Goal: Task Accomplishment & Management: Manage account settings

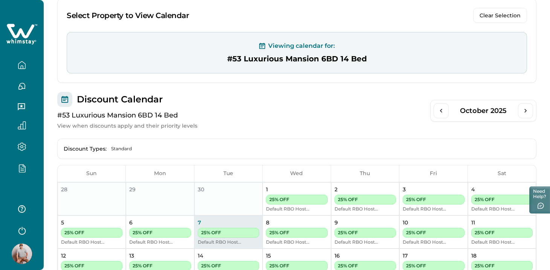
click at [24, 172] on icon "button" at bounding box center [22, 169] width 6 height 8
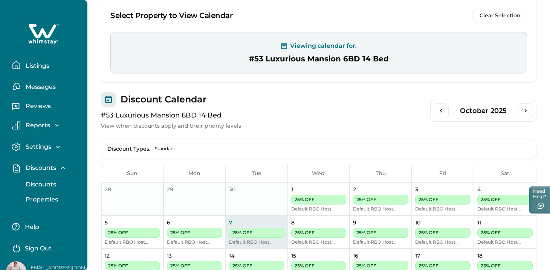
click at [34, 185] on p "Discounts" at bounding box center [39, 185] width 33 height 8
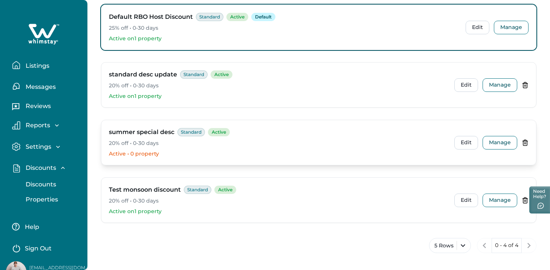
click at [527, 141] on icon at bounding box center [524, 142] width 7 height 7
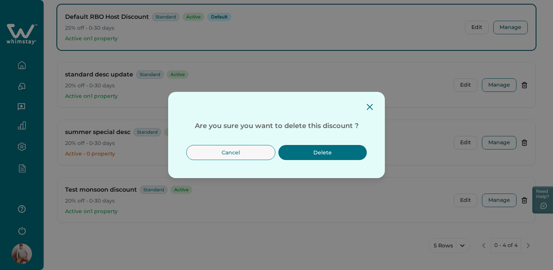
click at [340, 149] on button "Delete" at bounding box center [323, 152] width 88 height 15
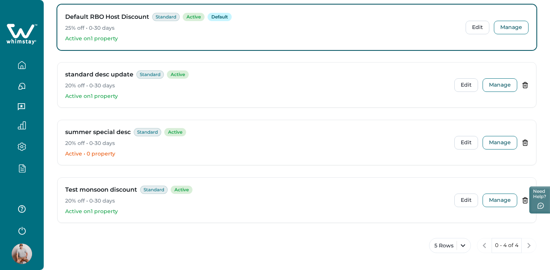
scroll to position [52, 0]
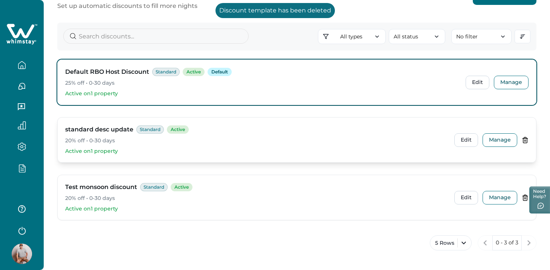
click at [528, 139] on icon at bounding box center [524, 140] width 7 height 7
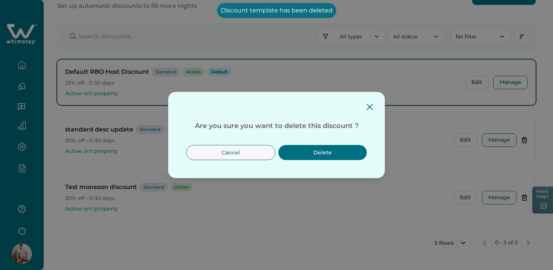
click at [339, 153] on button "Delete" at bounding box center [323, 152] width 88 height 15
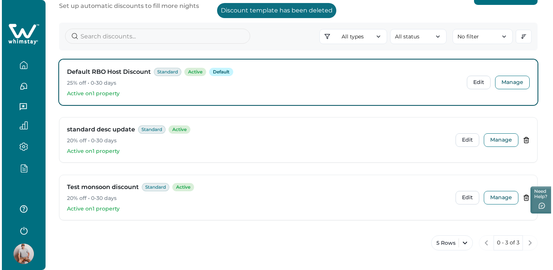
scroll to position [0, 0]
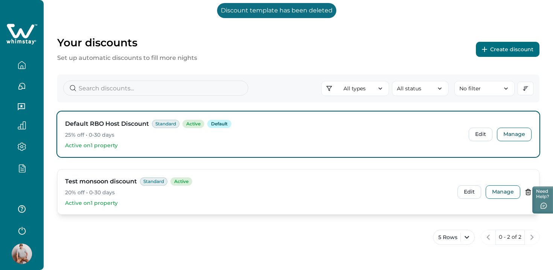
click at [526, 192] on icon at bounding box center [528, 192] width 7 height 7
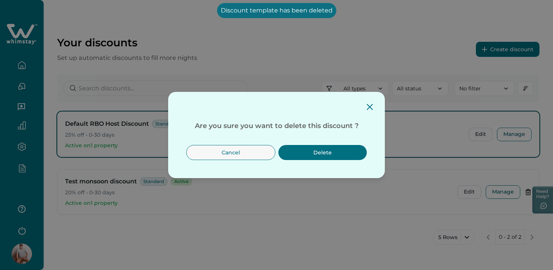
click at [325, 154] on button "Delete" at bounding box center [323, 152] width 88 height 15
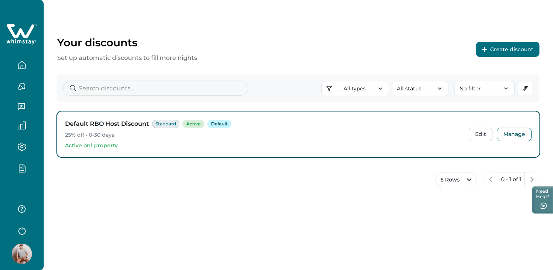
click at [509, 62] on div "Your discounts Set up automatic discounts to fill more nights Create discount" at bounding box center [298, 49] width 483 height 26
click at [501, 55] on button "Create discount" at bounding box center [508, 49] width 64 height 15
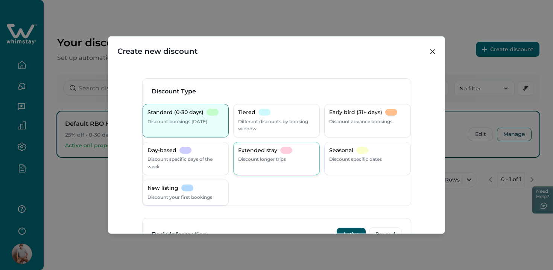
click at [295, 155] on div "Extended stay Discount longer trips" at bounding box center [276, 155] width 77 height 16
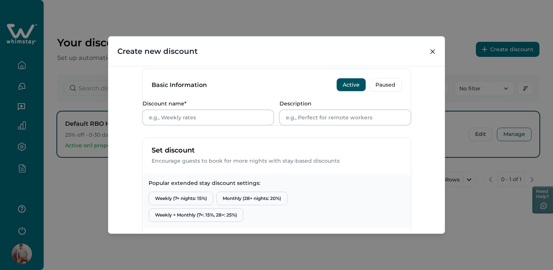
scroll to position [282, 0]
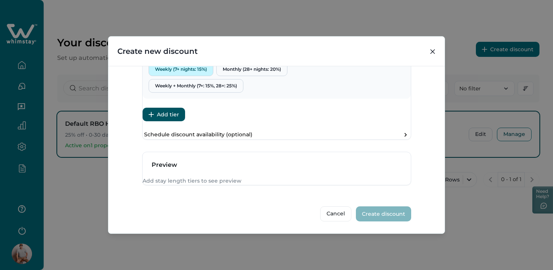
click at [196, 76] on button "Weekly (7+ nights: 15%)" at bounding box center [181, 69] width 65 height 14
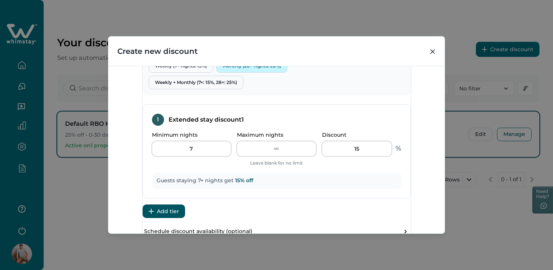
click at [251, 73] on button "Monthly (28+ nights: 20%)" at bounding box center [251, 66] width 71 height 14
type input "28"
type input "20"
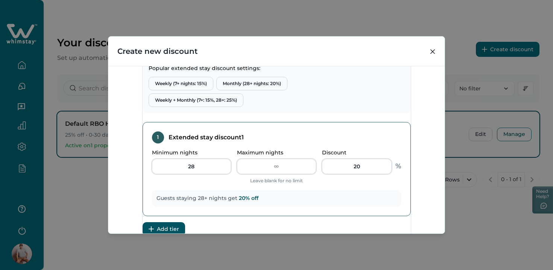
scroll to position [257, 0]
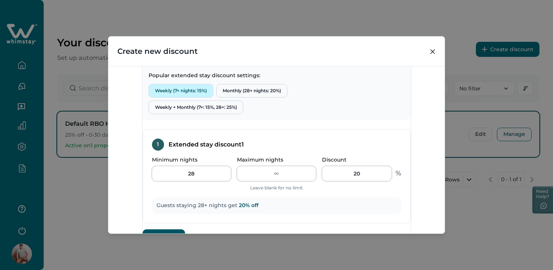
click at [208, 97] on button "Weekly (7+ nights: 15%)" at bounding box center [181, 91] width 65 height 14
type input "7"
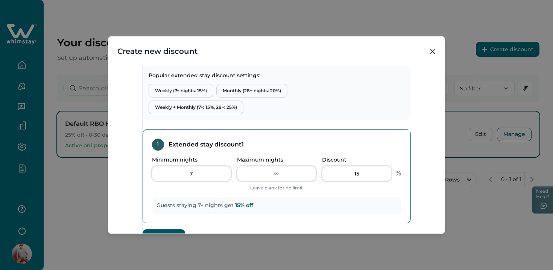
scroll to position [322, 0]
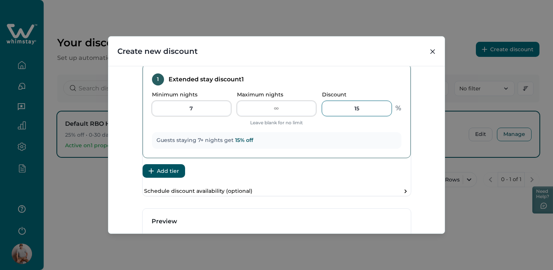
click at [356, 116] on input "15" at bounding box center [357, 108] width 70 height 15
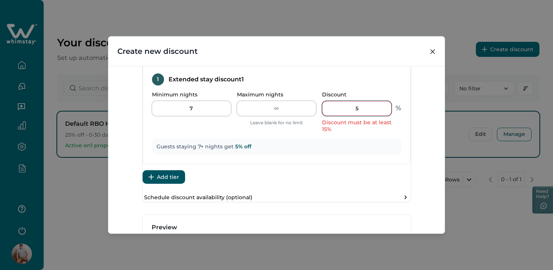
type input "5"
click at [416, 152] on div "Discount Type Standard (0-30 days) Discount bookings [DATE] Tiered Different di…" at bounding box center [276, 150] width 337 height 168
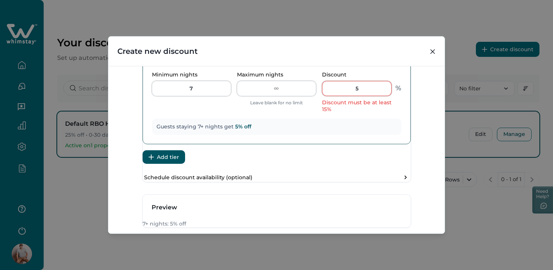
scroll to position [352, 0]
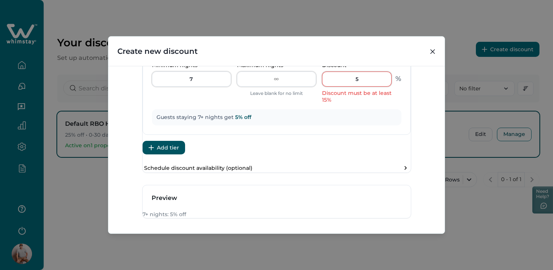
click at [177, 154] on button "Add tier" at bounding box center [164, 148] width 43 height 14
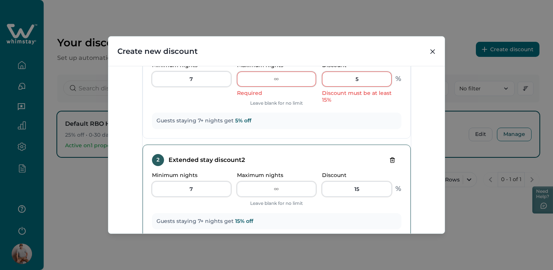
scroll to position [442, 0]
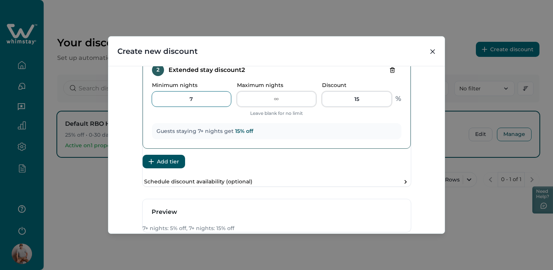
click at [217, 107] on input "7" at bounding box center [191, 98] width 79 height 15
type input "28"
click at [349, 107] on input "15" at bounding box center [357, 98] width 70 height 15
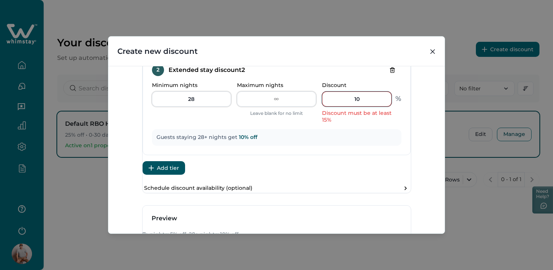
type input "10"
click at [418, 159] on div "Discount Type Standard (0-30 days) Discount bookings [DATE] Tiered Different di…" at bounding box center [276, 150] width 337 height 168
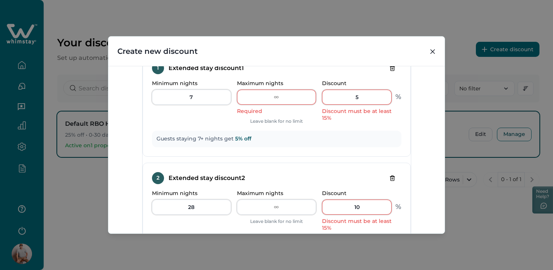
scroll to position [320, 0]
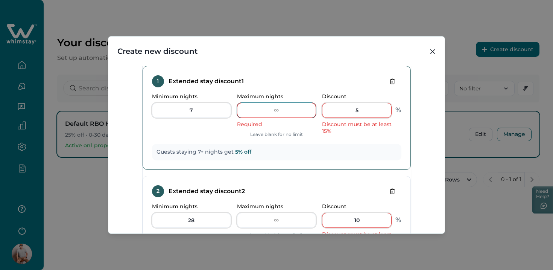
click at [275, 118] on input "Maximum nights" at bounding box center [276, 110] width 79 height 15
click at [312, 87] on div "1 Extended stay discount 1" at bounding box center [277, 81] width 250 height 12
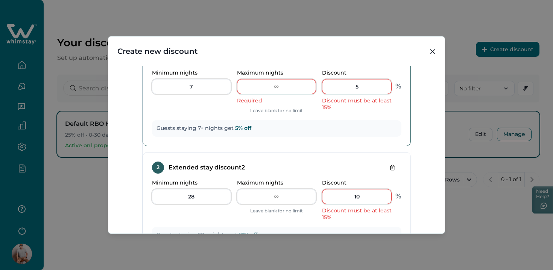
scroll to position [332, 0]
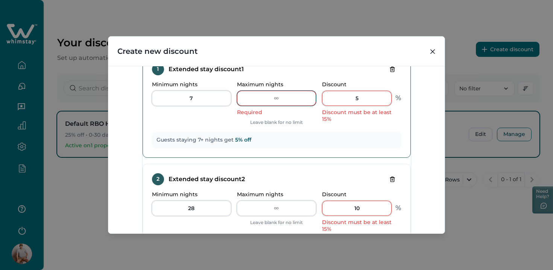
click at [277, 106] on input "Maximum nights" at bounding box center [276, 98] width 79 height 15
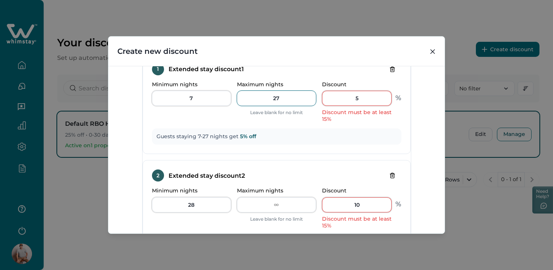
type input "27"
click at [436, 97] on div "Discount Type Standard (0-30 days) Discount bookings [DATE] Tiered Different di…" at bounding box center [276, 150] width 337 height 168
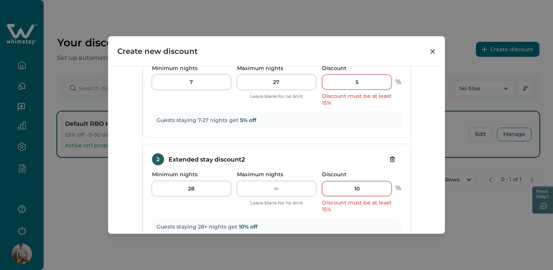
scroll to position [433, 0]
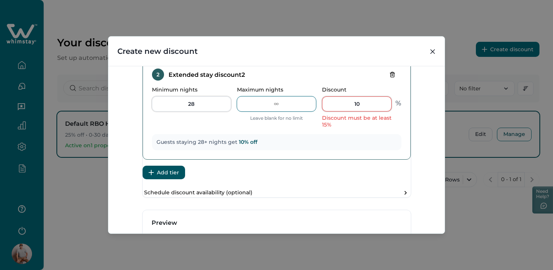
click at [284, 111] on input "Maximum nights" at bounding box center [276, 103] width 79 height 15
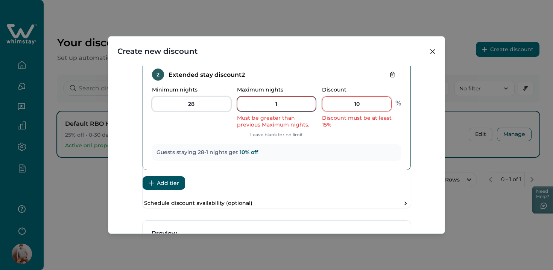
type input "1"
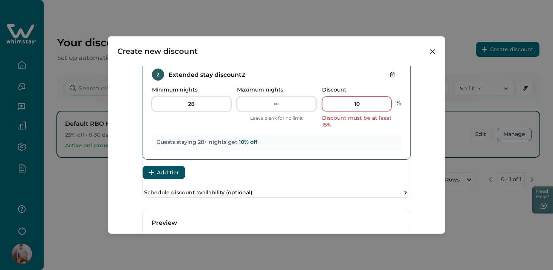
click at [292, 93] on p "Maximum nights" at bounding box center [274, 90] width 75 height 6
click at [292, 104] on input "Maximum nights" at bounding box center [276, 103] width 79 height 15
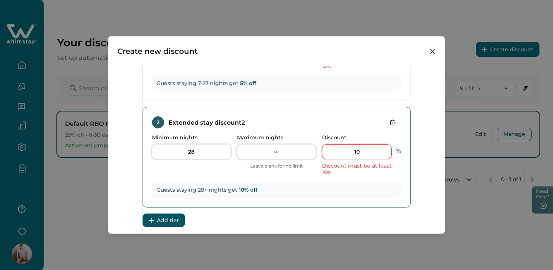
click at [335, 126] on div "2 Extended stay discount 2 Minimum nights 28 Maximum nights Leave blank for no …" at bounding box center [277, 157] width 268 height 101
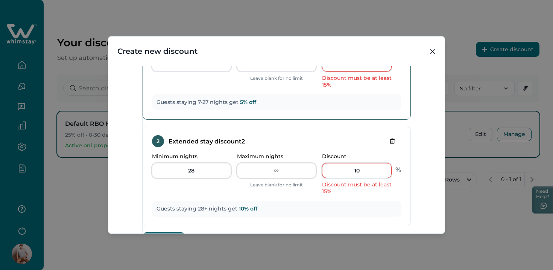
scroll to position [354, 0]
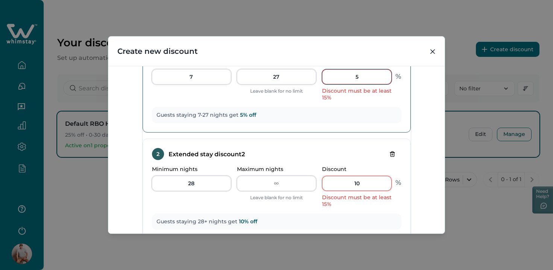
click at [343, 84] on input "5" at bounding box center [357, 76] width 70 height 15
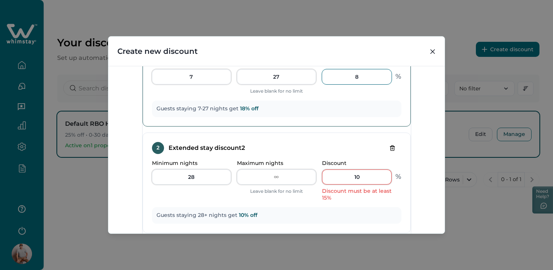
type input "7"
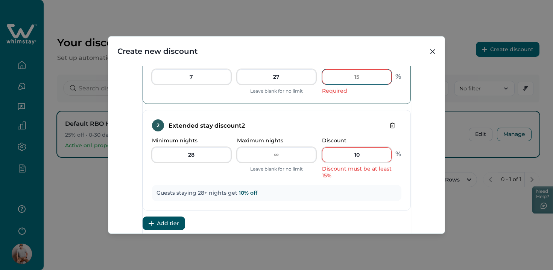
type input "5"
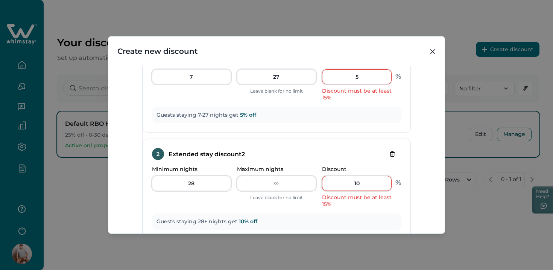
click at [410, 128] on div "Discount Type Standard (0-30 days) Discount bookings [DATE] Tiered Different di…" at bounding box center [276, 150] width 337 height 168
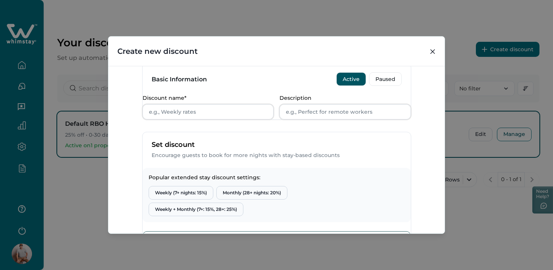
scroll to position [0, 0]
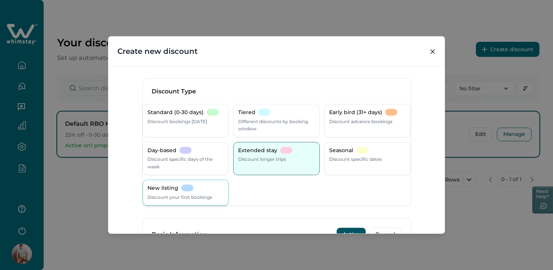
click at [212, 199] on p "Discount your first bookings" at bounding box center [180, 197] width 65 height 8
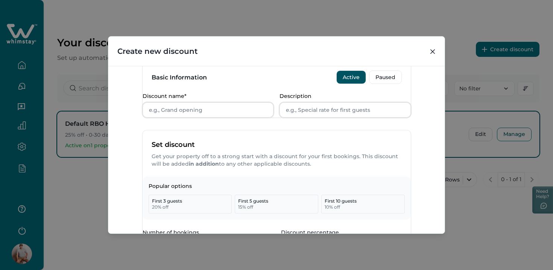
scroll to position [279, 0]
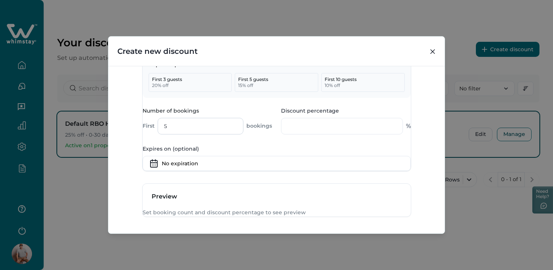
click at [201, 134] on input "5" at bounding box center [201, 126] width 86 height 17
type input "1"
click at [311, 134] on input "Discount percentage" at bounding box center [342, 126] width 122 height 17
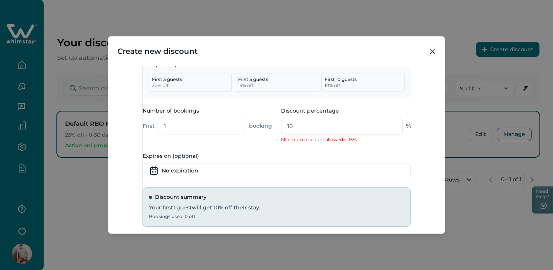
type input "10"
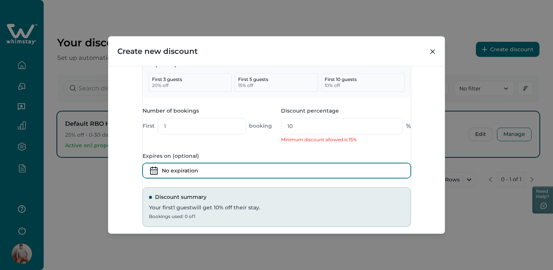
click at [367, 178] on input at bounding box center [277, 170] width 268 height 15
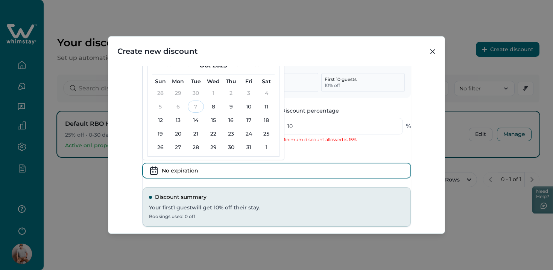
click at [396, 168] on div "Popular options First 3 guests 20 % off First 5 guests 15 % off First 10 guests…" at bounding box center [277, 141] width 268 height 172
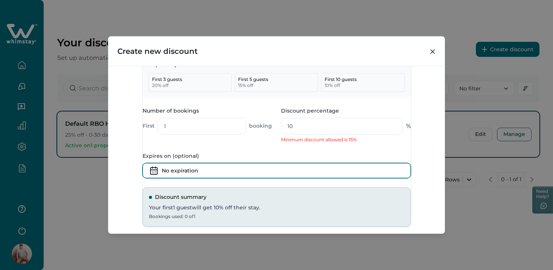
scroll to position [258, 0]
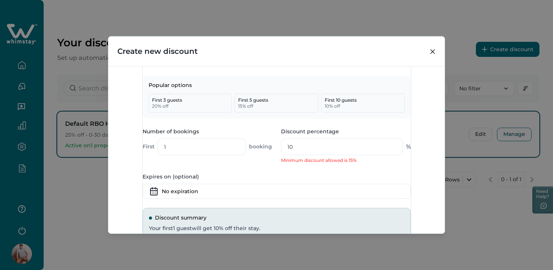
click at [437, 188] on div "Discount Type Standard (0-30 days) Discount bookings [DATE] Tiered Different di…" at bounding box center [276, 150] width 337 height 168
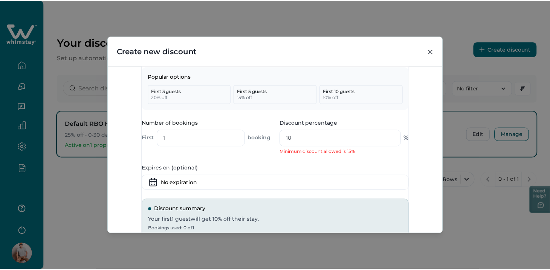
scroll to position [268, 0]
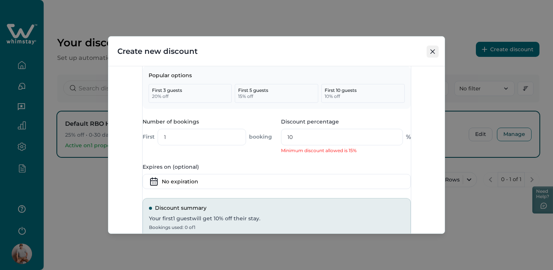
click at [435, 53] on icon "Close" at bounding box center [433, 51] width 5 height 5
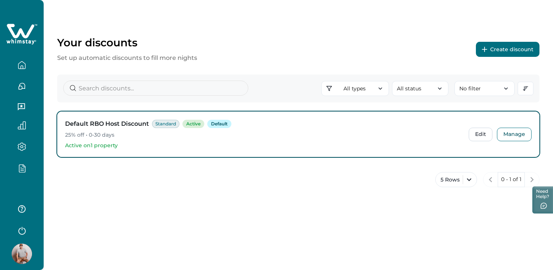
click at [18, 162] on div at bounding box center [22, 167] width 32 height 21
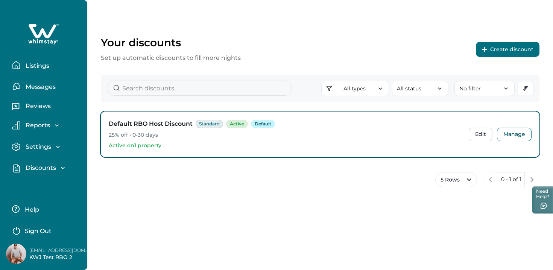
click at [30, 168] on p "Discounts" at bounding box center [39, 168] width 33 height 8
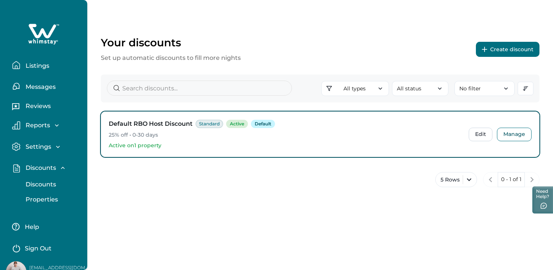
click at [39, 196] on p "Properties" at bounding box center [40, 200] width 35 height 8
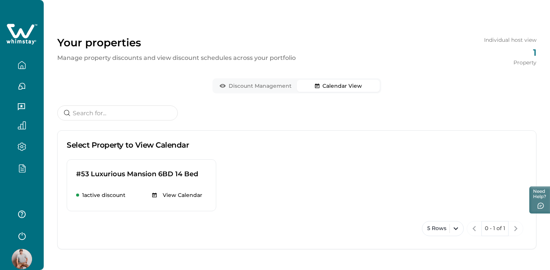
click at [345, 87] on button "Calendar View" at bounding box center [338, 86] width 83 height 12
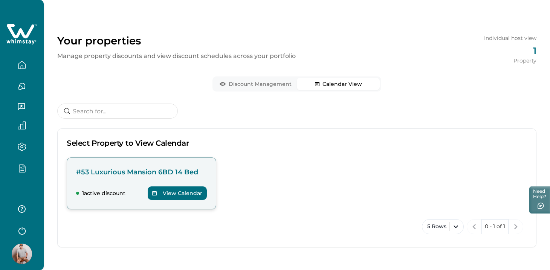
click at [177, 192] on button "View Calendar" at bounding box center [177, 193] width 59 height 14
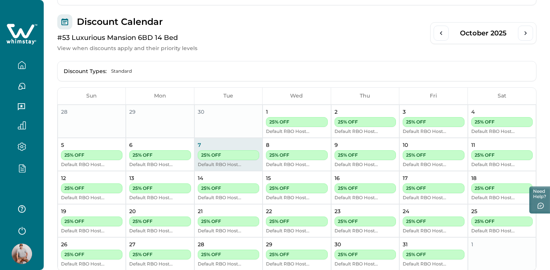
scroll to position [204, 0]
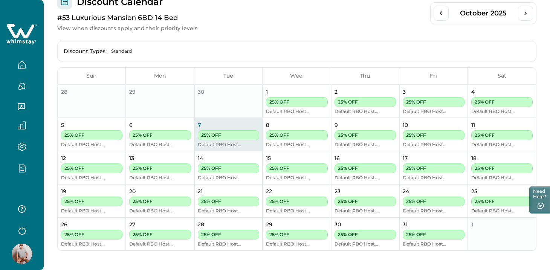
click at [390, 17] on div "Discount Calendar #53 Luxurious Mansion 6BD 14 Bed View when discounts apply an…" at bounding box center [296, 13] width 479 height 38
